Goal: Task Accomplishment & Management: Use online tool/utility

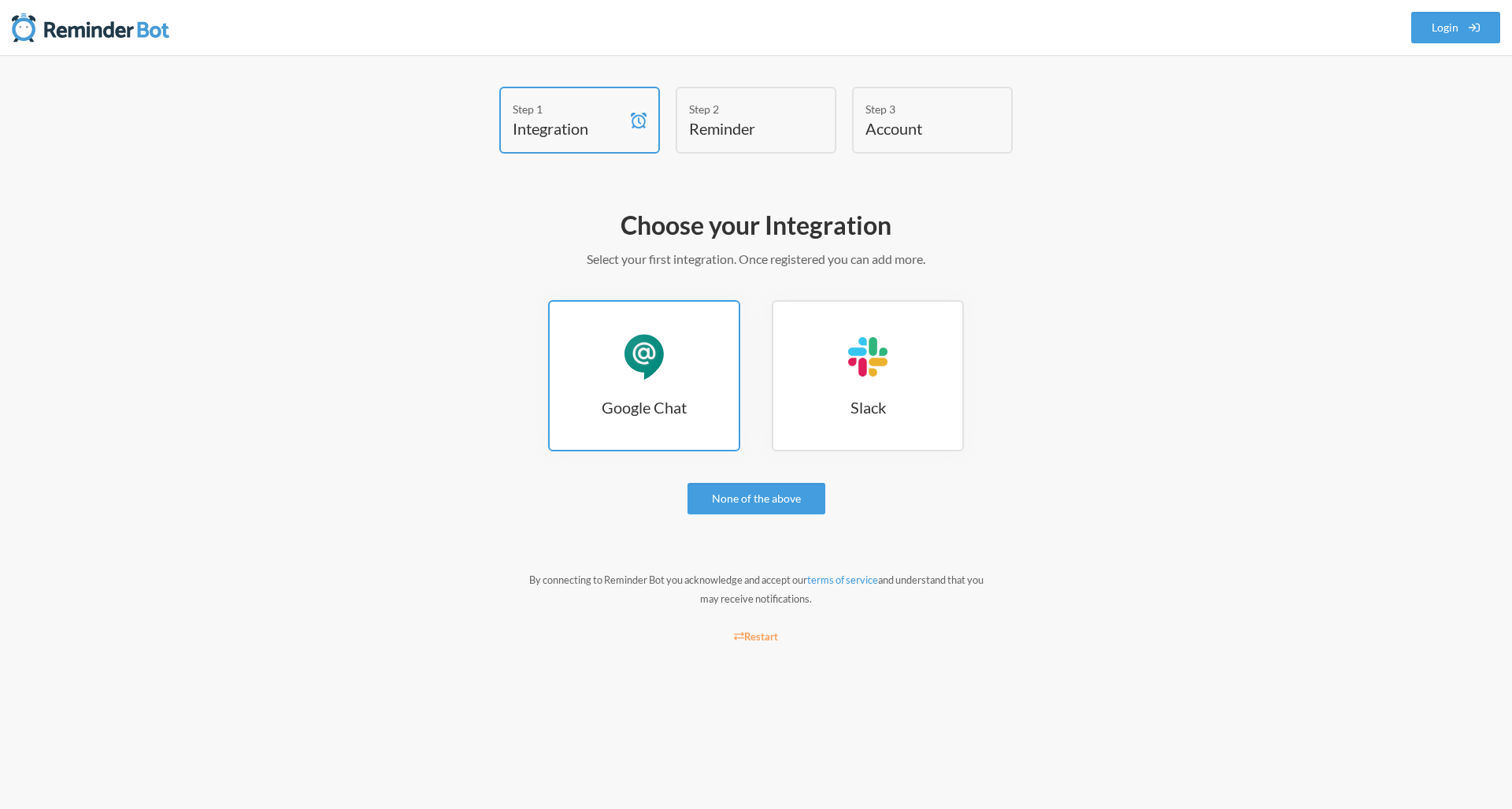
click at [639, 356] on div "Google Chat" at bounding box center [644, 356] width 47 height 47
click at [658, 334] on div "Google Chat" at bounding box center [644, 356] width 47 height 47
click at [1262, 319] on div "Step 1 Integration Step 2 Reminder Step 3 Account Choose your Integration Selec…" at bounding box center [756, 432] width 1512 height 754
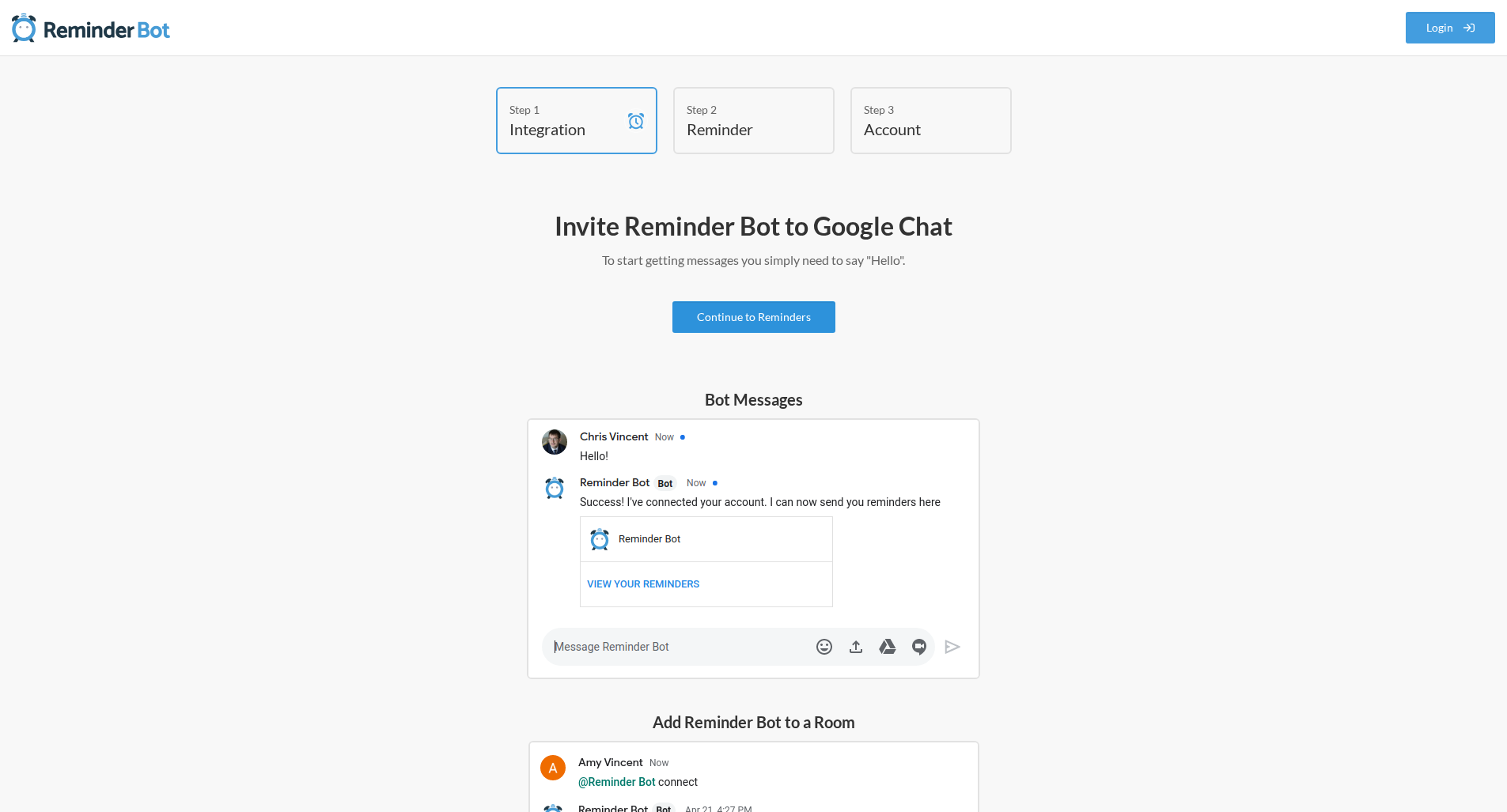
click at [689, 304] on link "Continue to Reminders" at bounding box center [754, 316] width 163 height 32
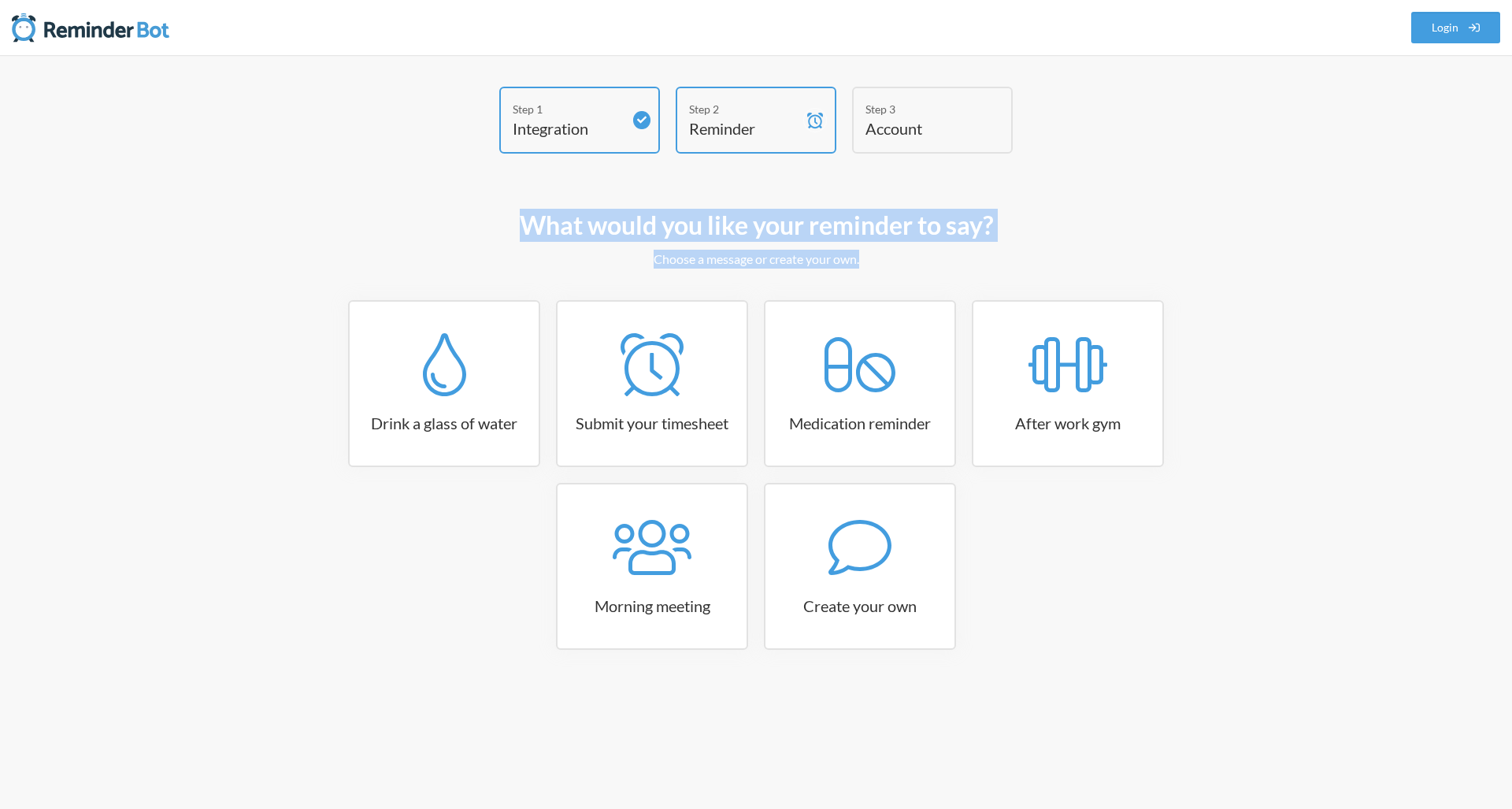
drag, startPoint x: 500, startPoint y: 232, endPoint x: 867, endPoint y: 258, distance: 367.9
click at [867, 258] on div "What would you like your reminder to say? Choose a message or create your own. …" at bounding box center [756, 453] width 914 height 504
click at [867, 258] on p "Choose a message or create your own." at bounding box center [756, 259] width 914 height 19
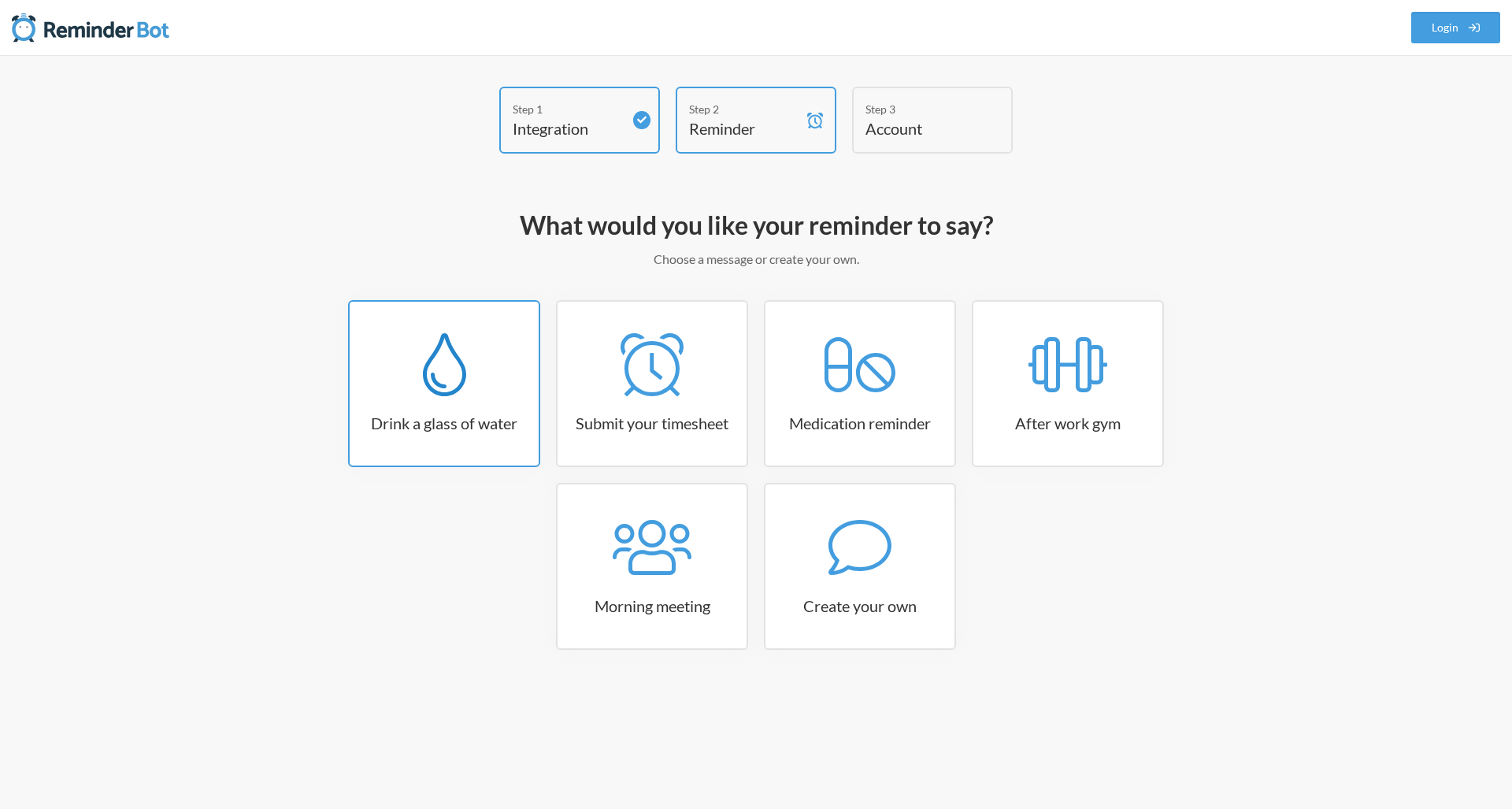
click at [484, 397] on link "Drink a glass of water" at bounding box center [444, 384] width 192 height 167
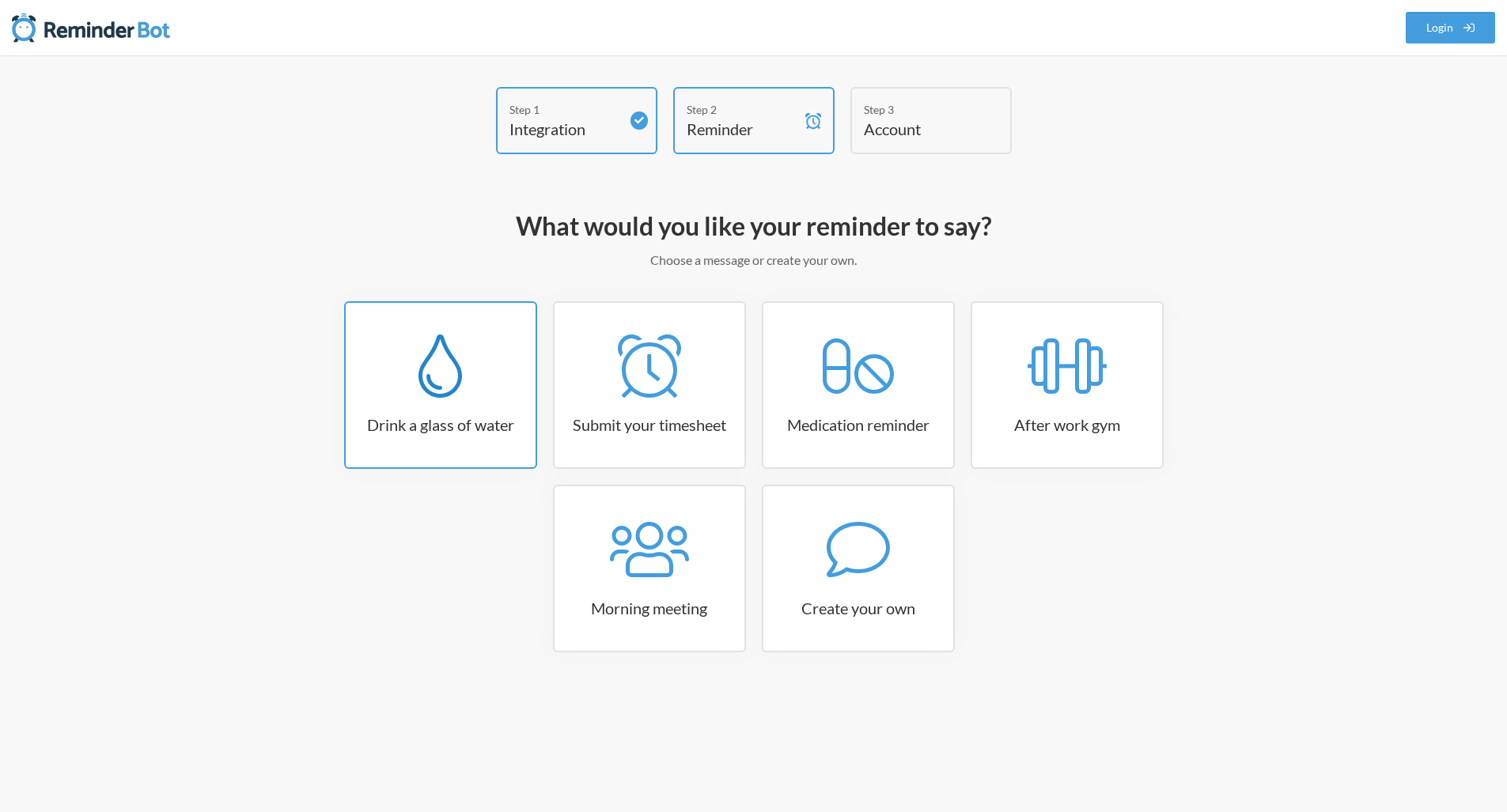
select select "06:30:00"
select select "true"
select select "11:00:00"
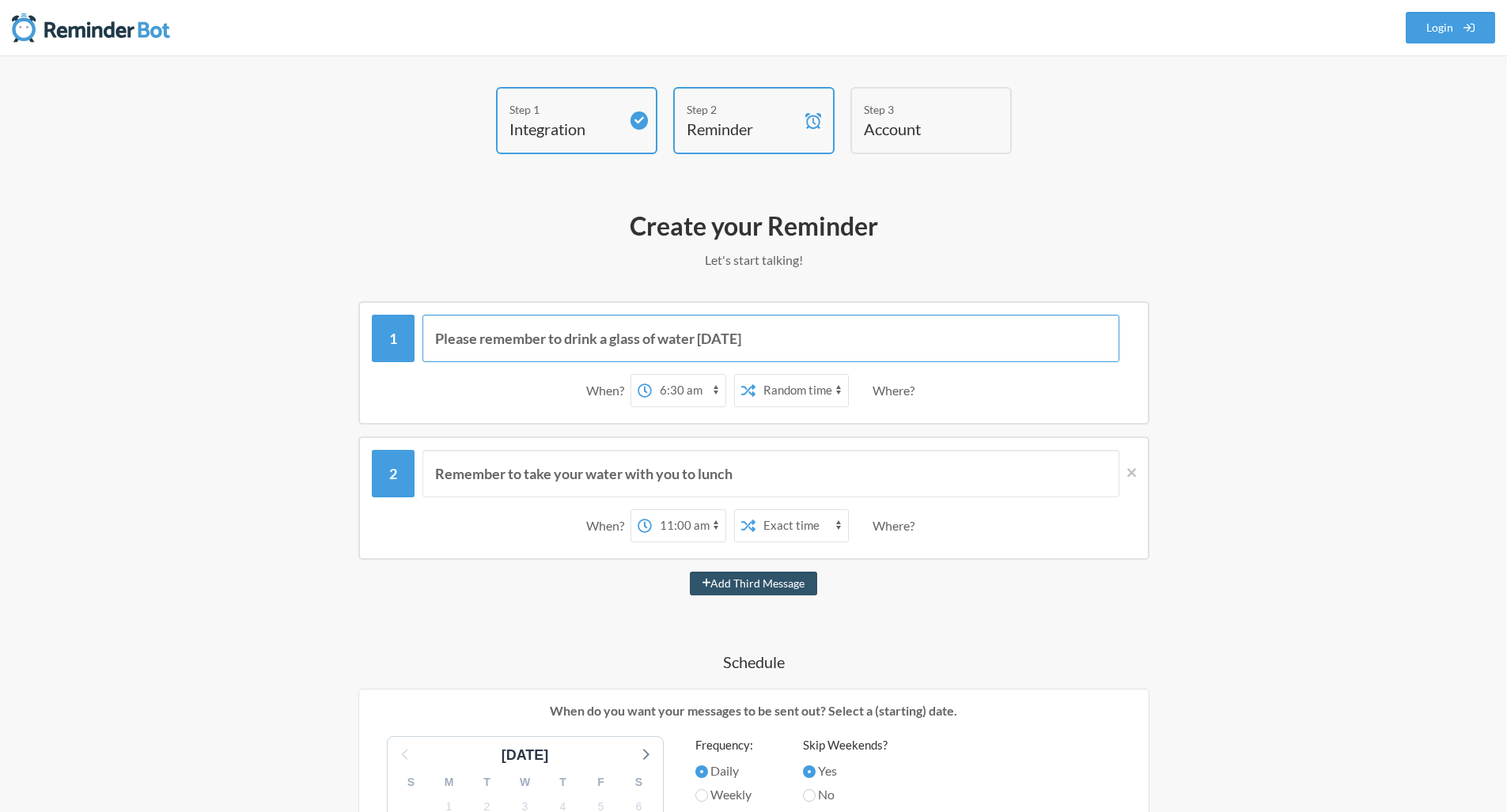
click at [789, 341] on input "Please remember to drink a glass of water [DATE]" at bounding box center [771, 338] width 697 height 47
click at [791, 395] on div "12:00 am 12:15 am 12:30 am 12:45 am 1:00 am 1:15 am 1:30 am 1:45 am 2:00 am 2:1…" at bounding box center [744, 390] width 226 height 33
